Goal: Information Seeking & Learning: Learn about a topic

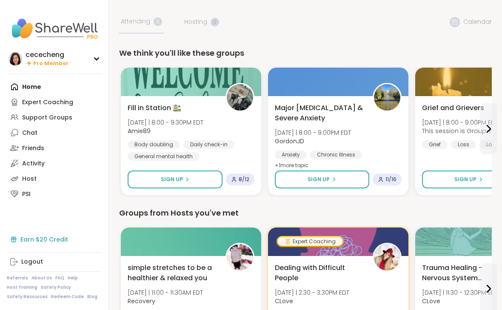
click at [51, 236] on div "Earn $20 Credit" at bounding box center [54, 239] width 95 height 15
click at [57, 105] on div "Expert Coaching" at bounding box center [47, 102] width 51 height 9
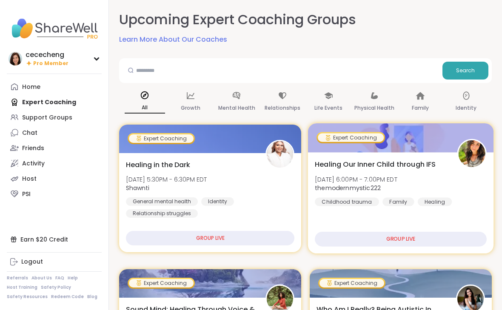
click at [382, 170] on div "Healing Our Inner Child through IFS [DATE] 6:00PM - 7:00PM EDT themodernmystic2…" at bounding box center [401, 182] width 172 height 47
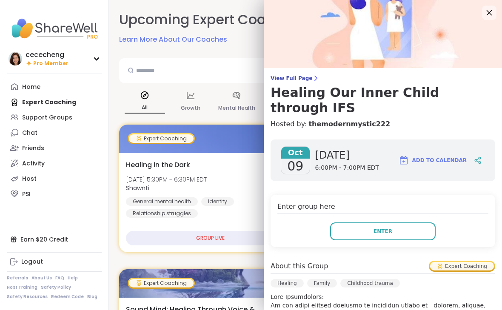
click at [490, 15] on icon at bounding box center [489, 12] width 11 height 11
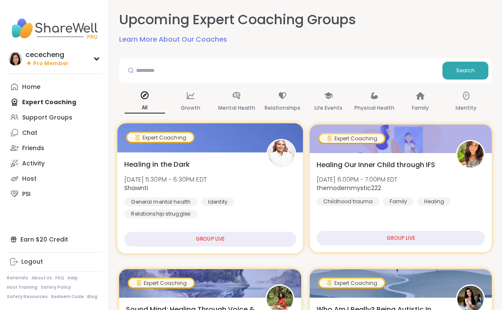
click at [218, 169] on div "Healing in the Dark [DATE] 5:30PM - 6:30PM EDT [DEMOGRAPHIC_DATA] General menta…" at bounding box center [210, 188] width 172 height 59
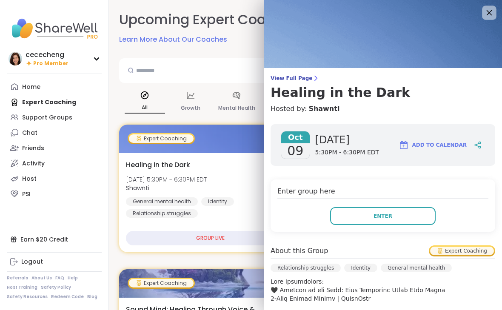
click at [493, 16] on icon at bounding box center [489, 12] width 11 height 11
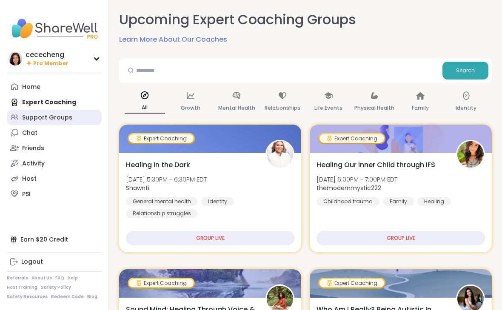
click at [65, 118] on div "Support Groups" at bounding box center [47, 118] width 50 height 9
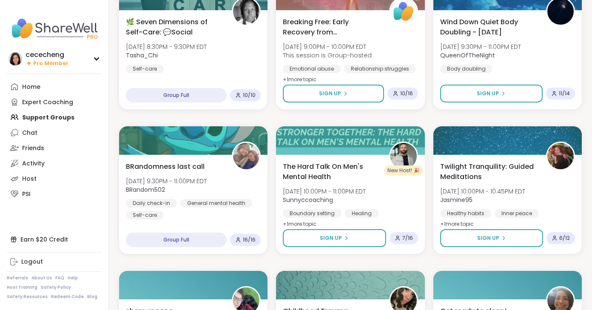
scroll to position [718, 0]
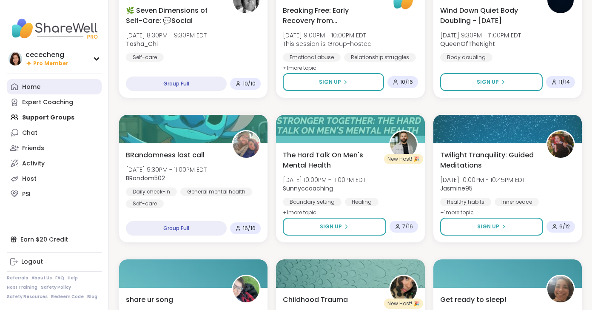
click at [44, 86] on link "Home" at bounding box center [54, 86] width 95 height 15
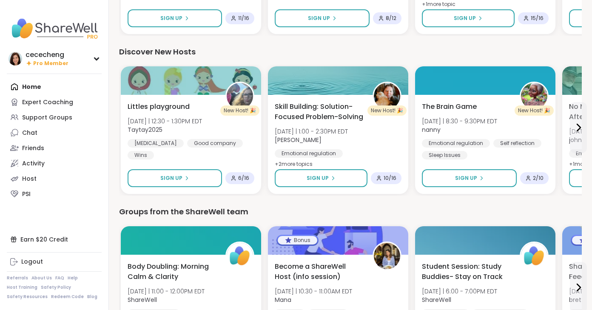
scroll to position [635, 0]
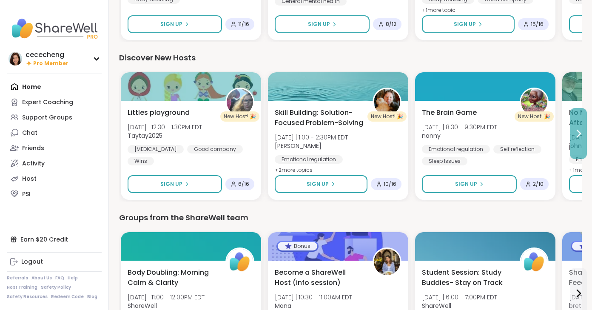
click at [502, 137] on icon at bounding box center [579, 134] width 10 height 10
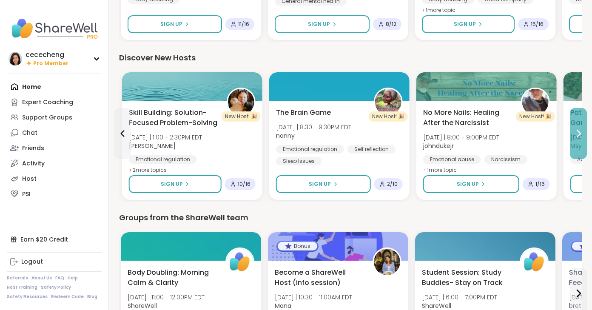
click at [502, 137] on icon at bounding box center [579, 134] width 10 height 10
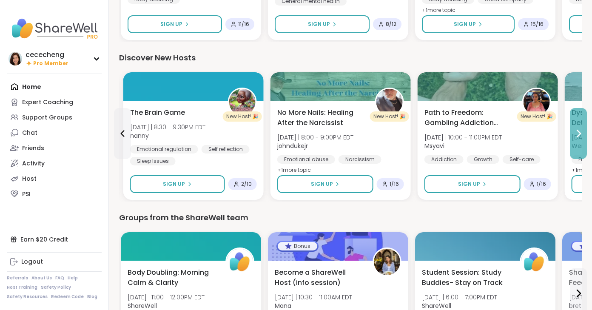
click at [502, 137] on icon at bounding box center [579, 134] width 10 height 10
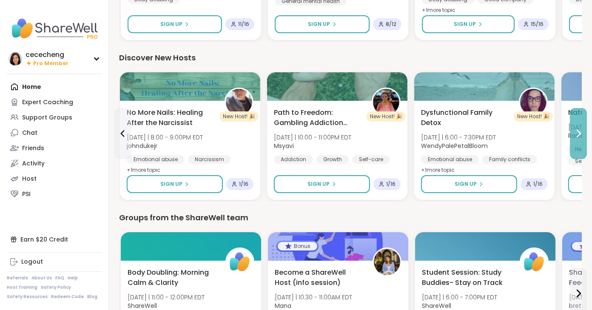
click at [502, 137] on icon at bounding box center [579, 134] width 10 height 10
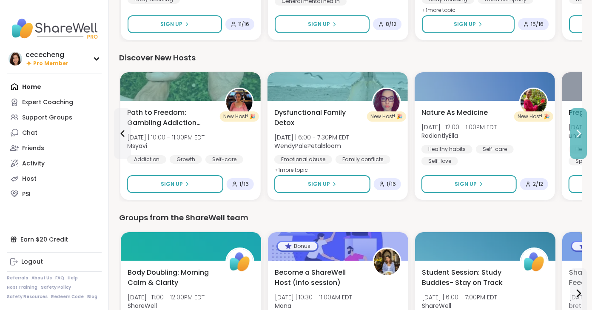
click at [502, 137] on icon at bounding box center [579, 134] width 10 height 10
